Goal: Task Accomplishment & Management: Use online tool/utility

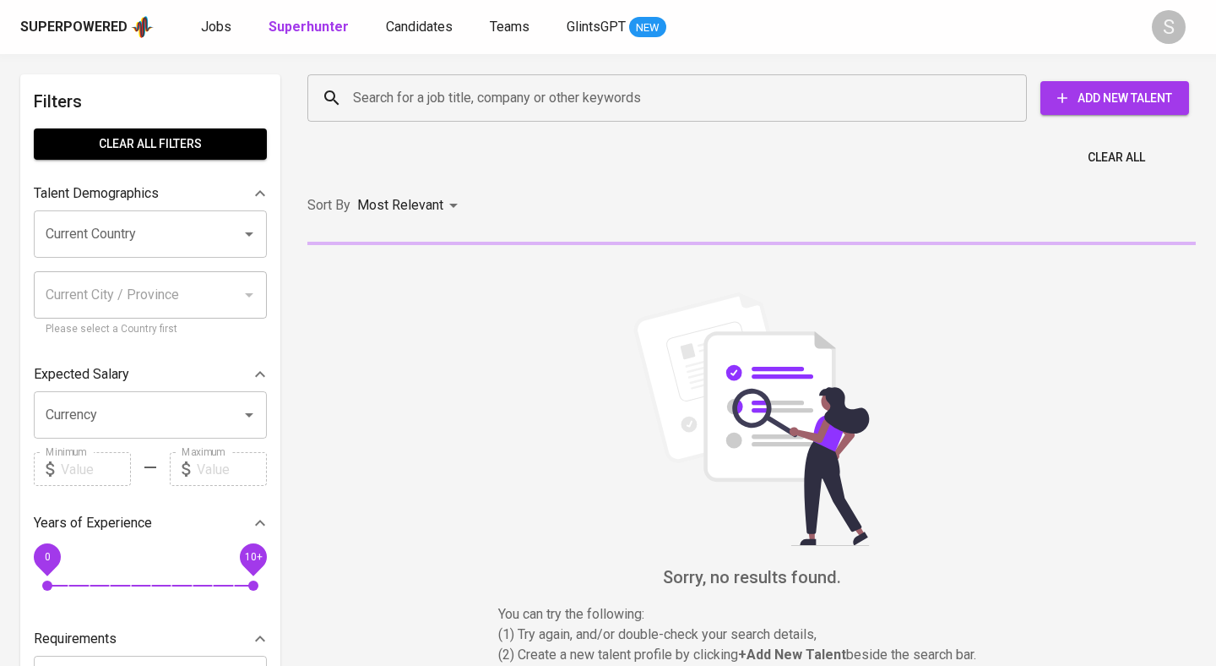
click at [416, 91] on input "Search for a job title, company or other keywords" at bounding box center [671, 98] width 645 height 32
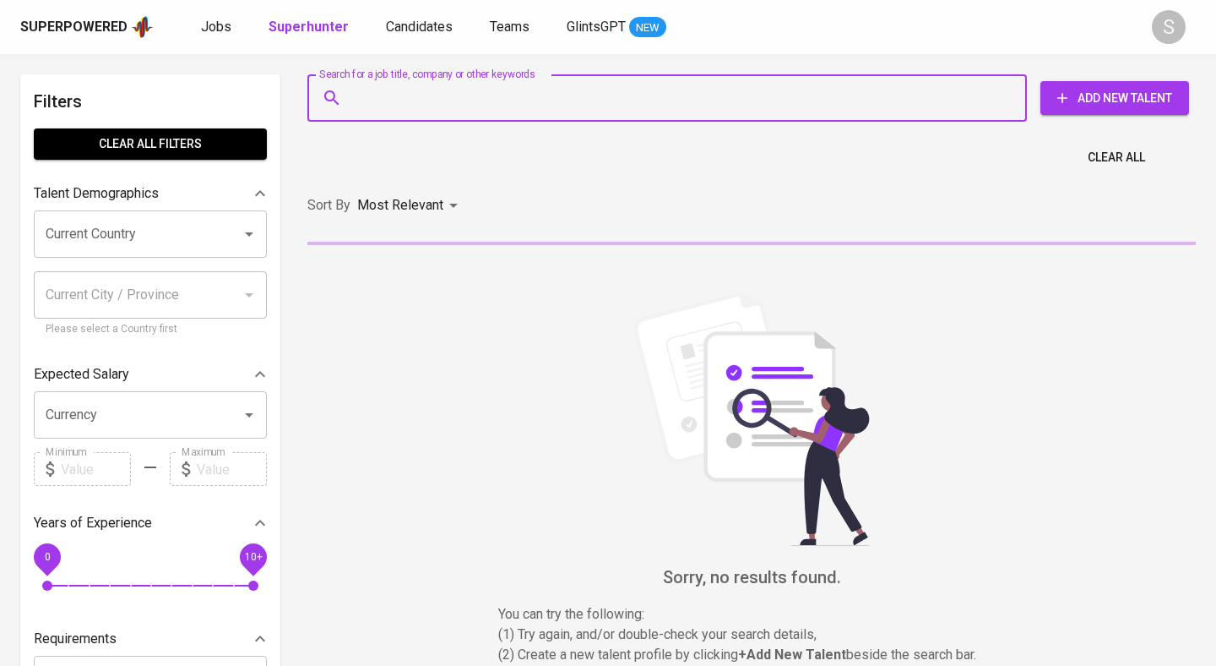
paste input "[EMAIL_ADDRESS][DOMAIN_NAME]"
type input "[EMAIL_ADDRESS][DOMAIN_NAME]"
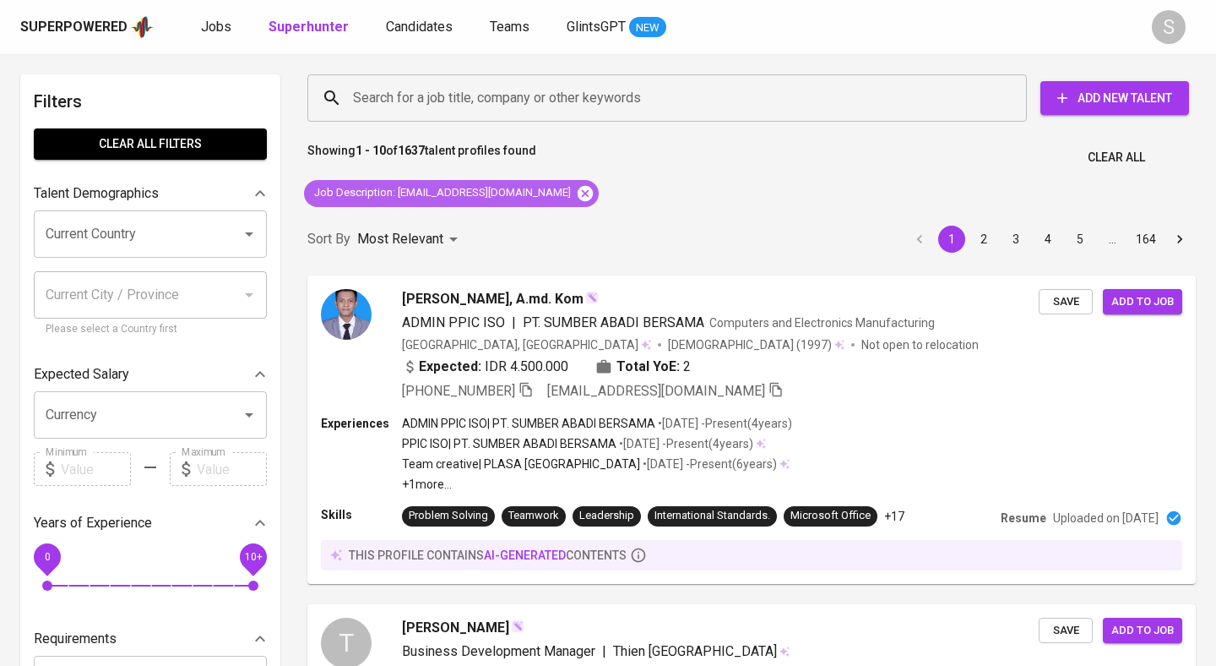
click at [578, 188] on icon at bounding box center [585, 192] width 15 height 15
click at [563, 108] on input "Search for a job title, company or other keywords" at bounding box center [671, 98] width 645 height 32
click at [571, 94] on input "Search for a job title, company or other keywords" at bounding box center [671, 98] width 645 height 32
click at [542, 214] on div "Sort By Most Relevant MOST_RELEVANT 1 2 3 4 5 … 164" at bounding box center [751, 240] width 909 height 52
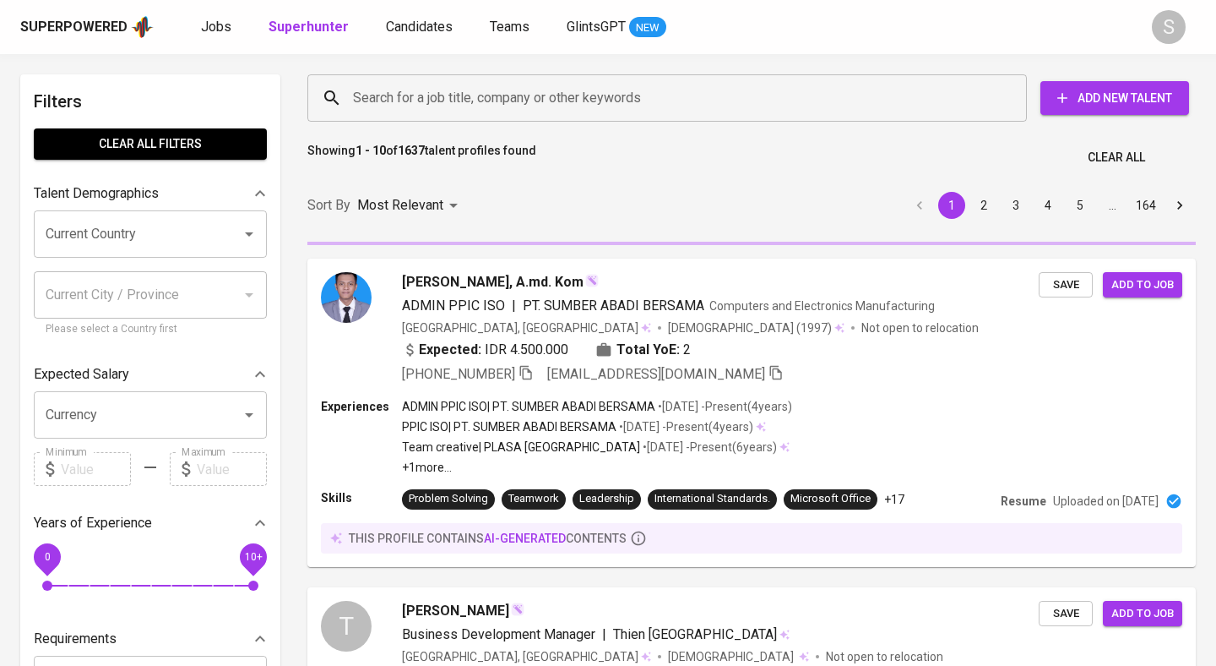
click at [562, 110] on input "Search for a job title, company or other keywords" at bounding box center [671, 98] width 645 height 32
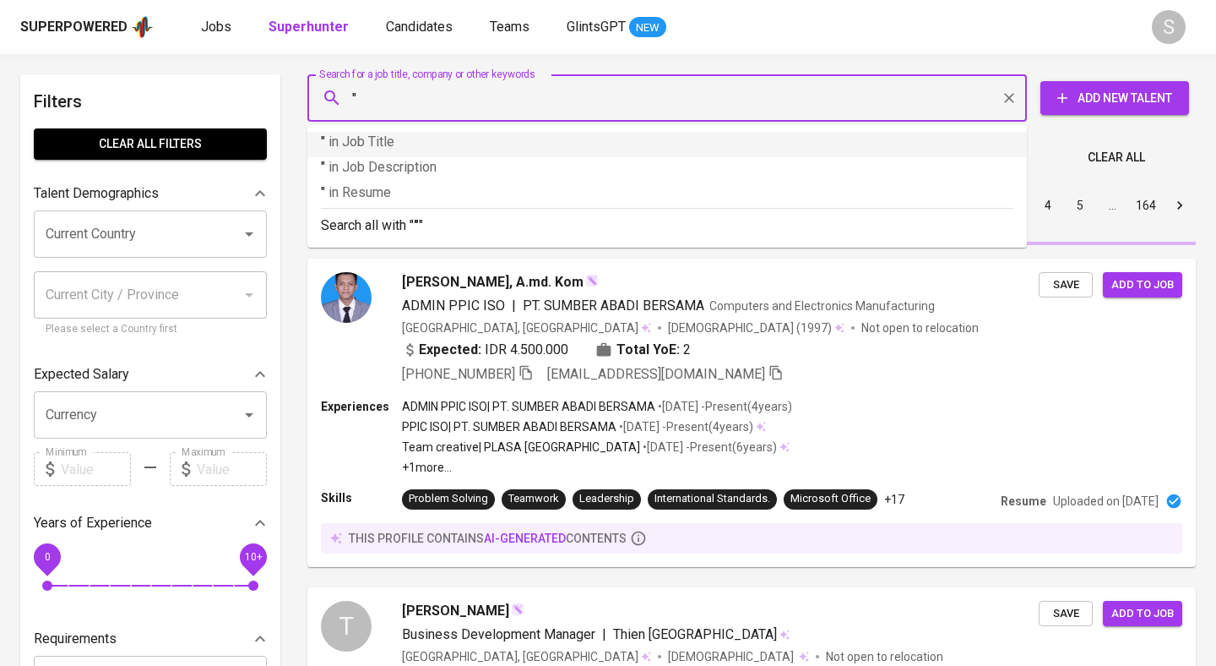
paste input "[EMAIL_ADDRESS][DOMAIN_NAME]"
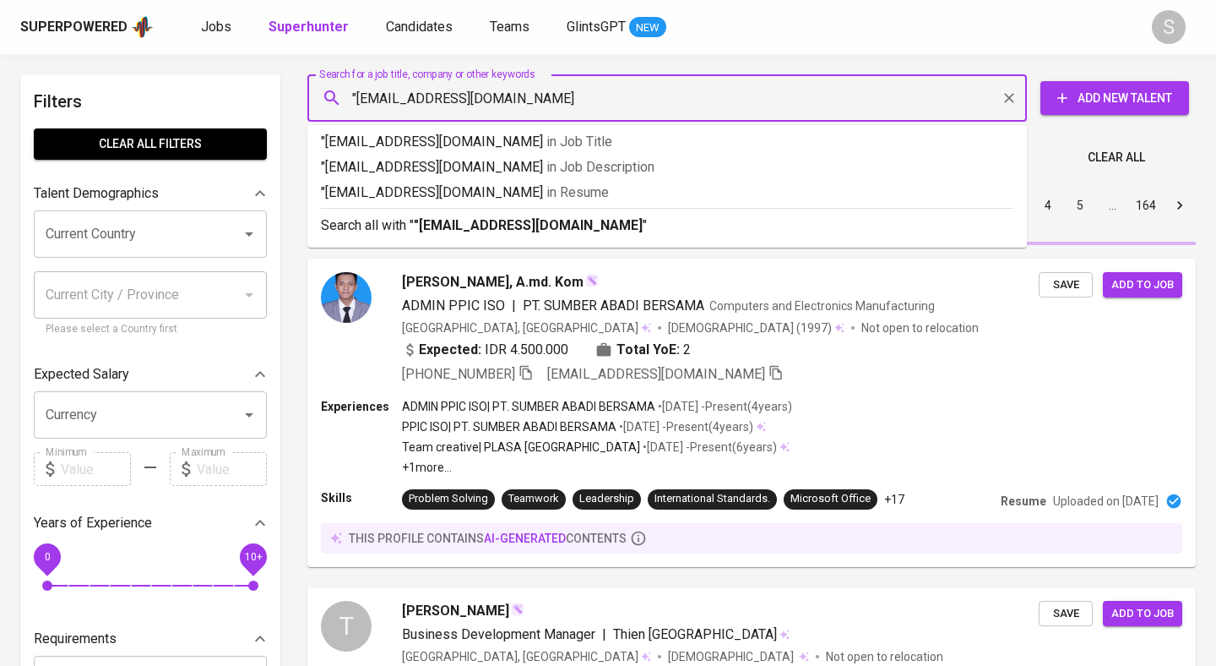
type input ""[EMAIL_ADDRESS][DOMAIN_NAME]""
